Goal: Feedback & Contribution: Submit feedback/report problem

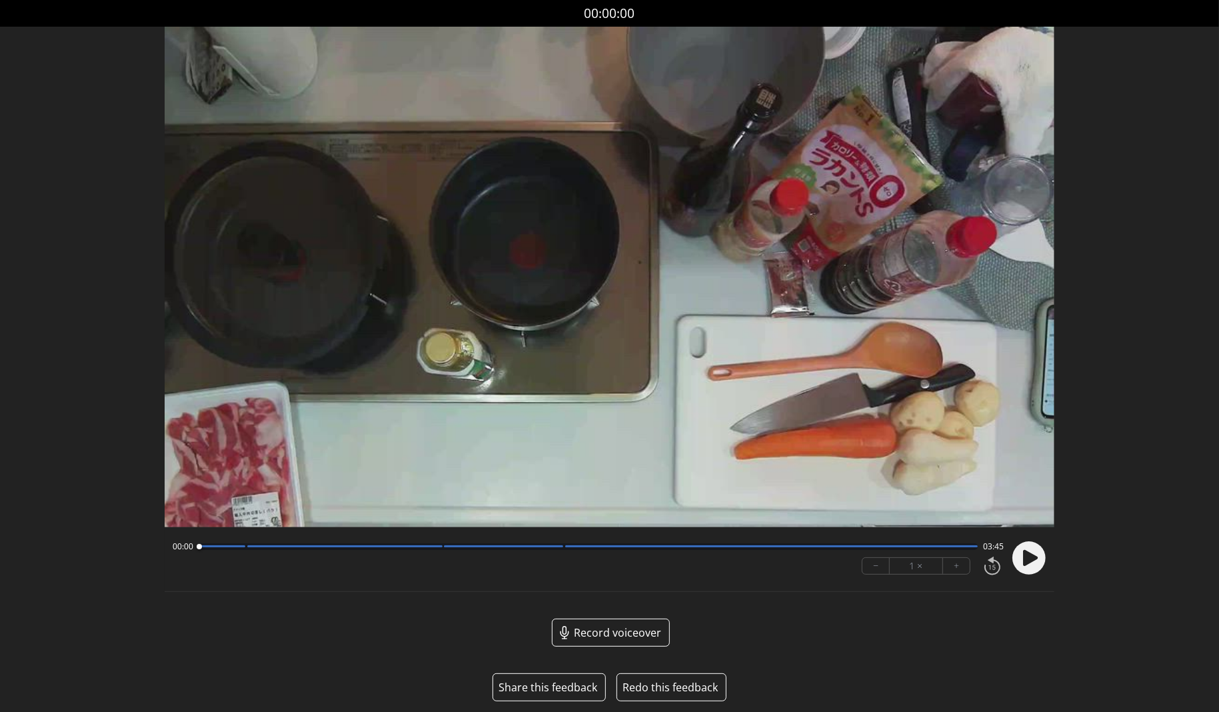
click at [559, 688] on button "Share this feedback" at bounding box center [548, 687] width 99 height 16
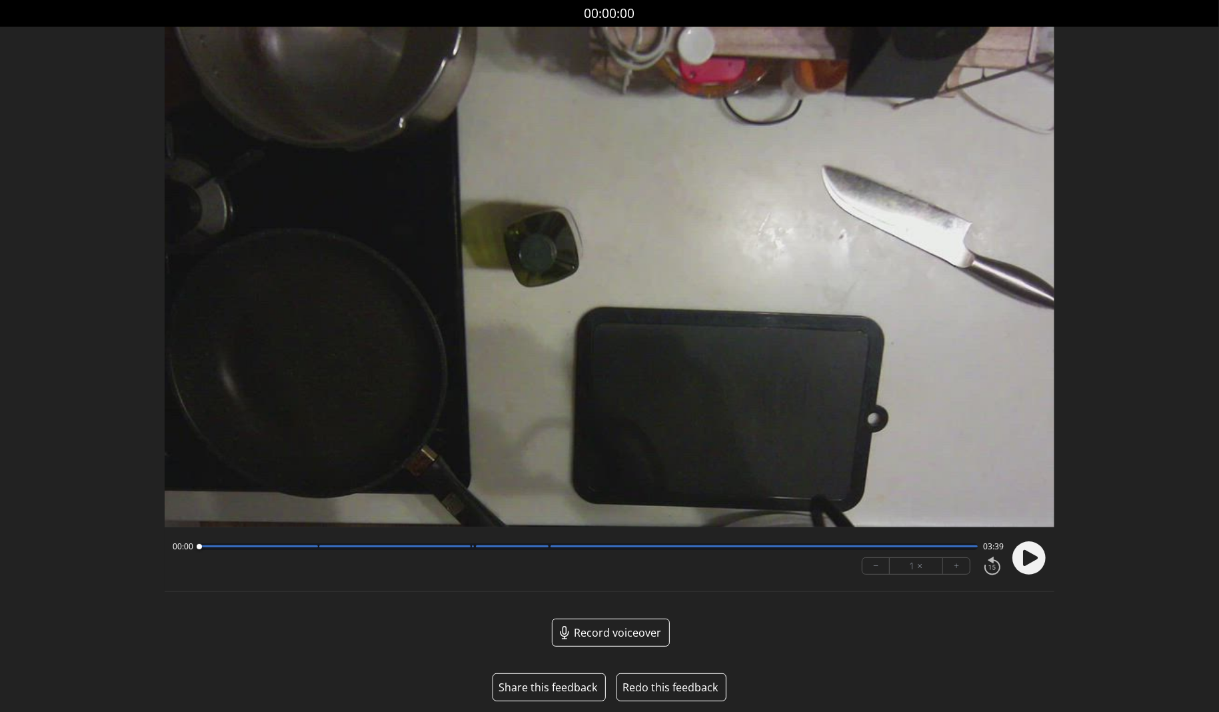
click at [545, 688] on button "Share this feedback" at bounding box center [548, 687] width 99 height 16
